Goal: Find specific page/section: Find specific page/section

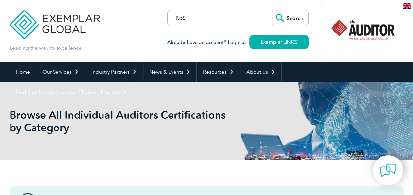
drag, startPoint x: 208, startPoint y: 17, endPoint x: 168, endPoint y: 18, distance: 39.8
click at [168, 18] on form "ISo$ Search" at bounding box center [237, 18] width 141 height 16
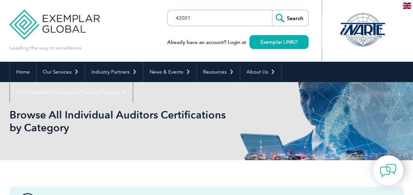
type input "42001"
click at [293, 18] on input "Search" at bounding box center [290, 18] width 36 height 16
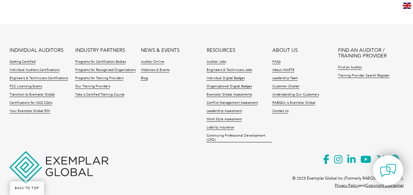
scroll to position [650, 0]
click at [34, 188] on link "BACK TO TOP" at bounding box center [27, 188] width 34 height 14
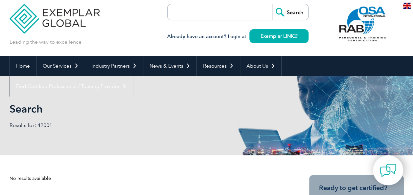
scroll to position [0, 0]
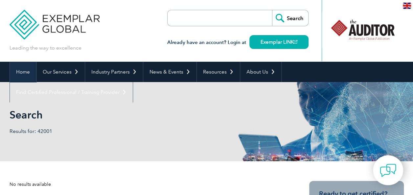
click at [18, 69] on link "Home" at bounding box center [23, 72] width 26 height 20
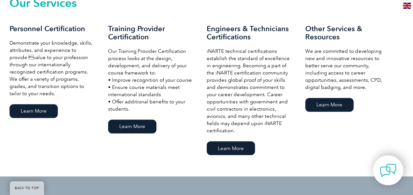
scroll to position [526, 0]
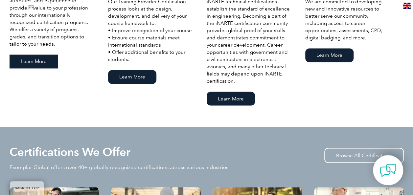
click at [39, 61] on link "Learn More" at bounding box center [34, 62] width 48 height 14
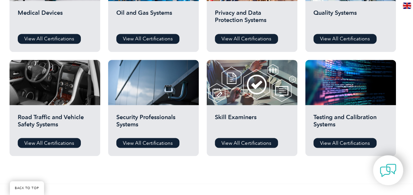
scroll to position [526, 0]
